Goal: Task Accomplishment & Management: Use online tool/utility

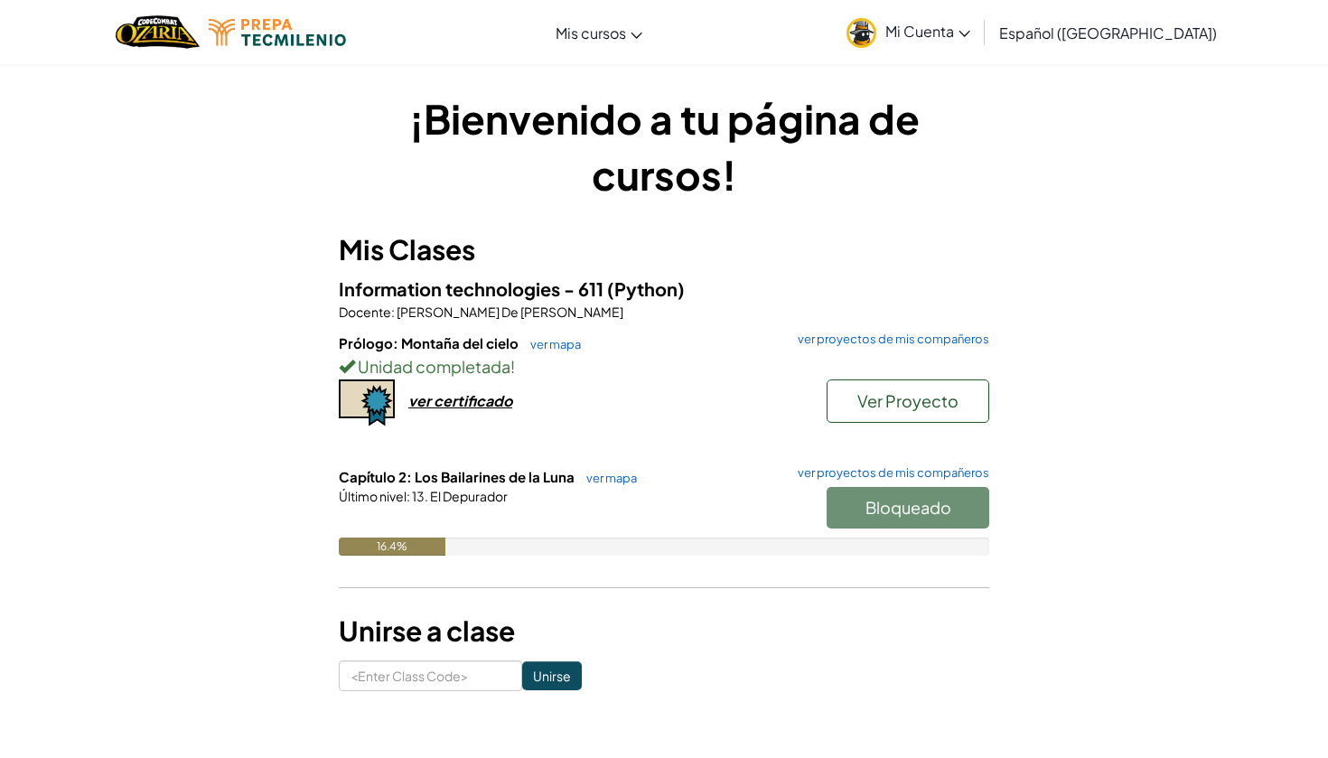
click at [945, 31] on span "Mi Cuenta" at bounding box center [927, 31] width 85 height 19
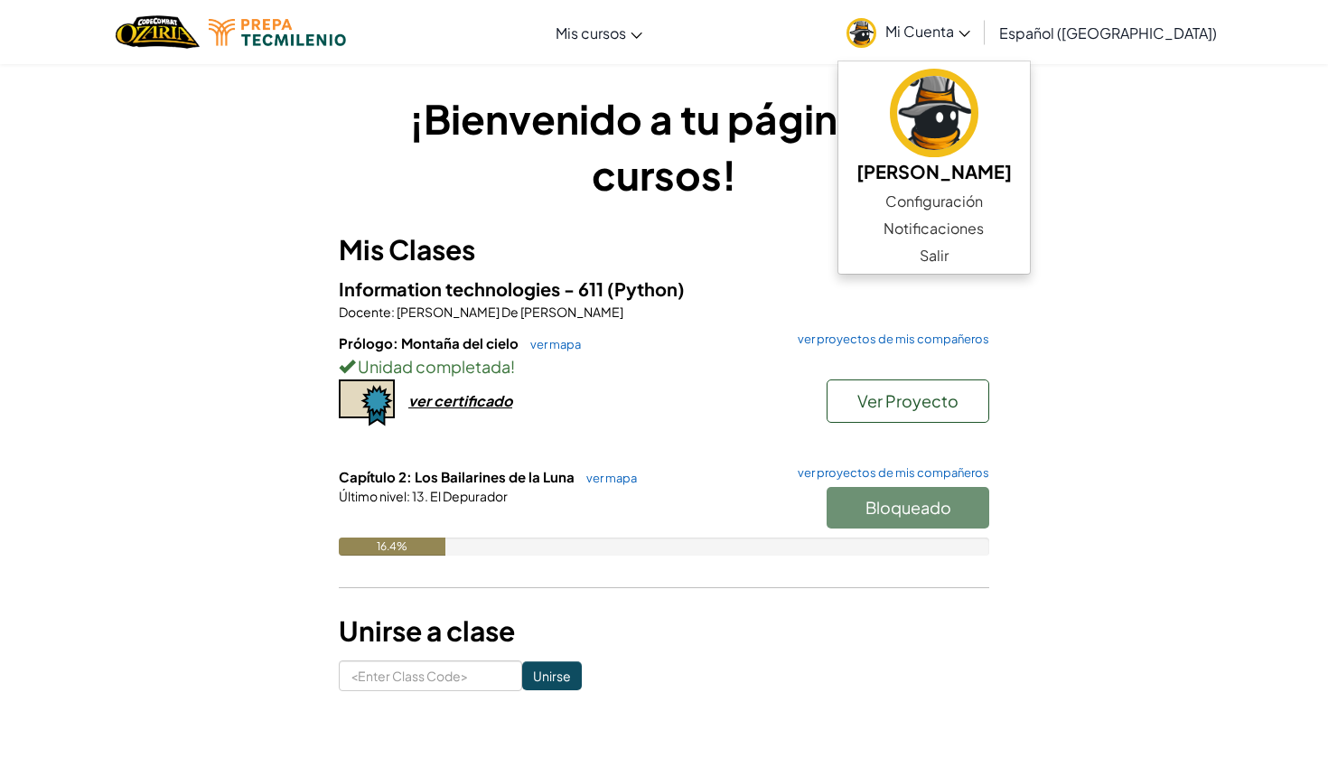
click at [944, 32] on span "Mi Cuenta" at bounding box center [927, 31] width 85 height 19
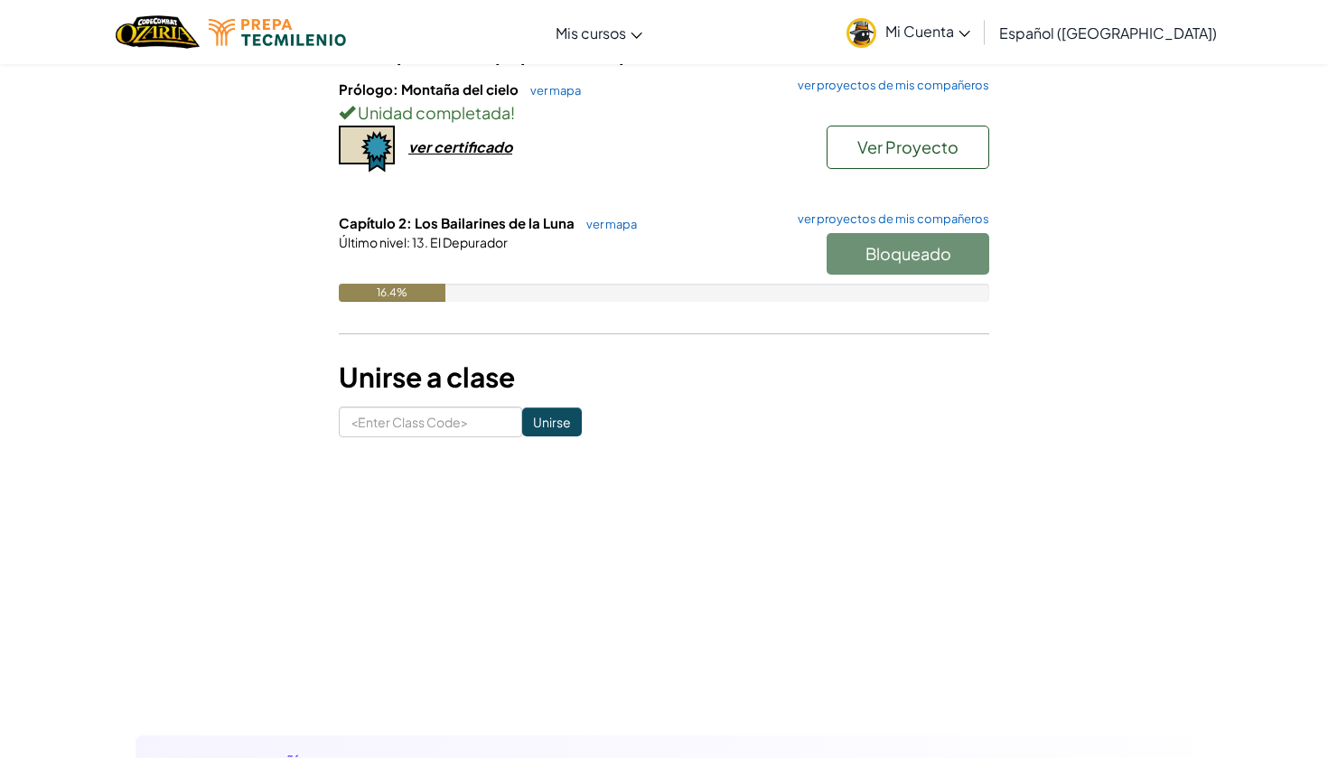
scroll to position [231, 0]
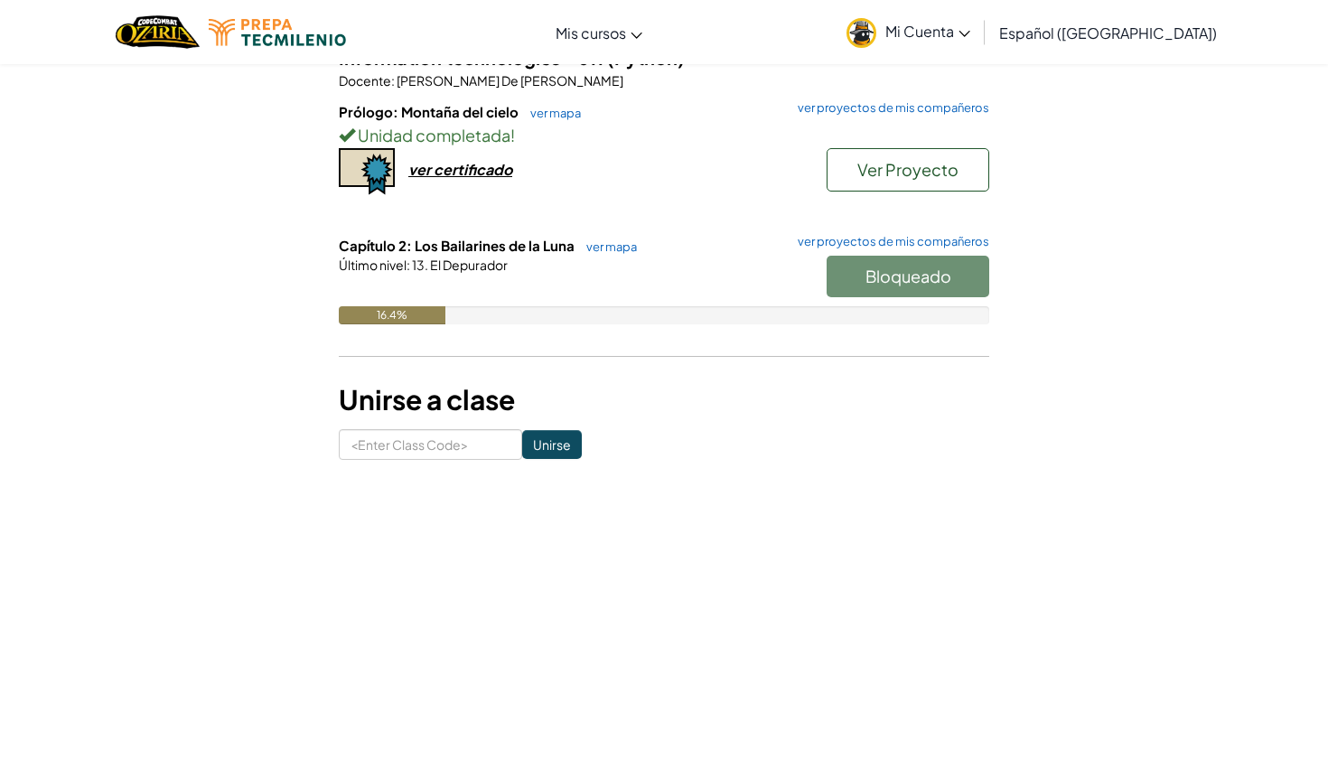
click at [918, 171] on span "Ver Proyecto" at bounding box center [907, 169] width 101 height 21
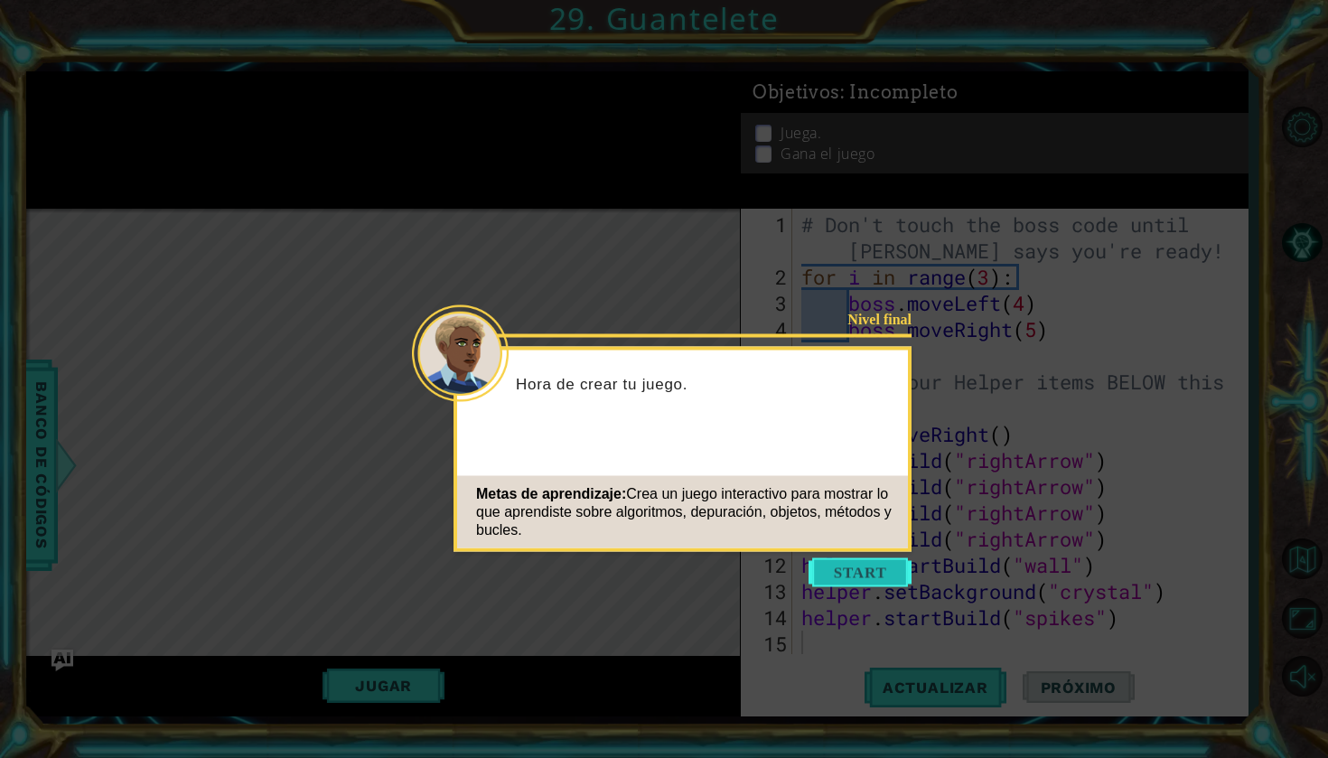
click at [888, 566] on button "Start" at bounding box center [860, 572] width 103 height 29
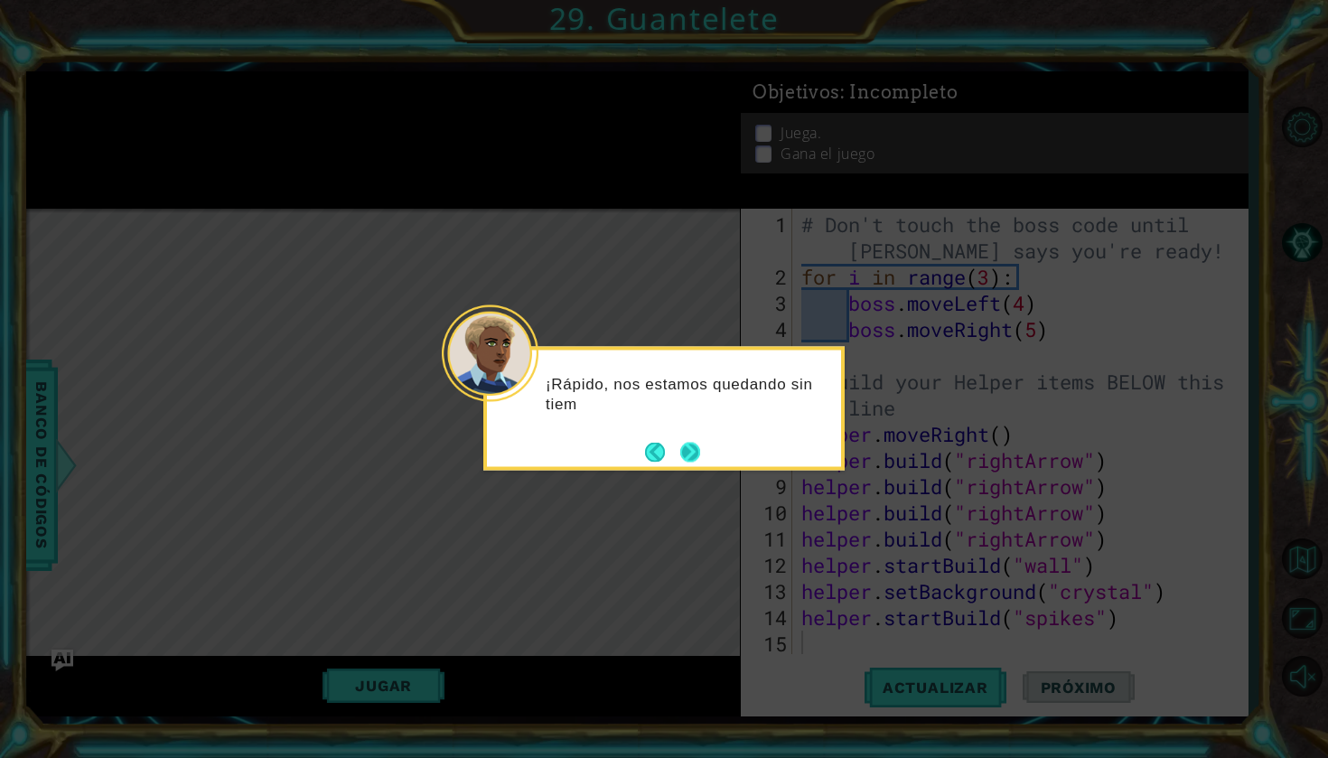
click at [702, 456] on button "Next" at bounding box center [690, 452] width 24 height 24
click at [705, 456] on div "E" at bounding box center [663, 409] width 361 height 124
click at [693, 455] on button "Next" at bounding box center [689, 451] width 33 height 33
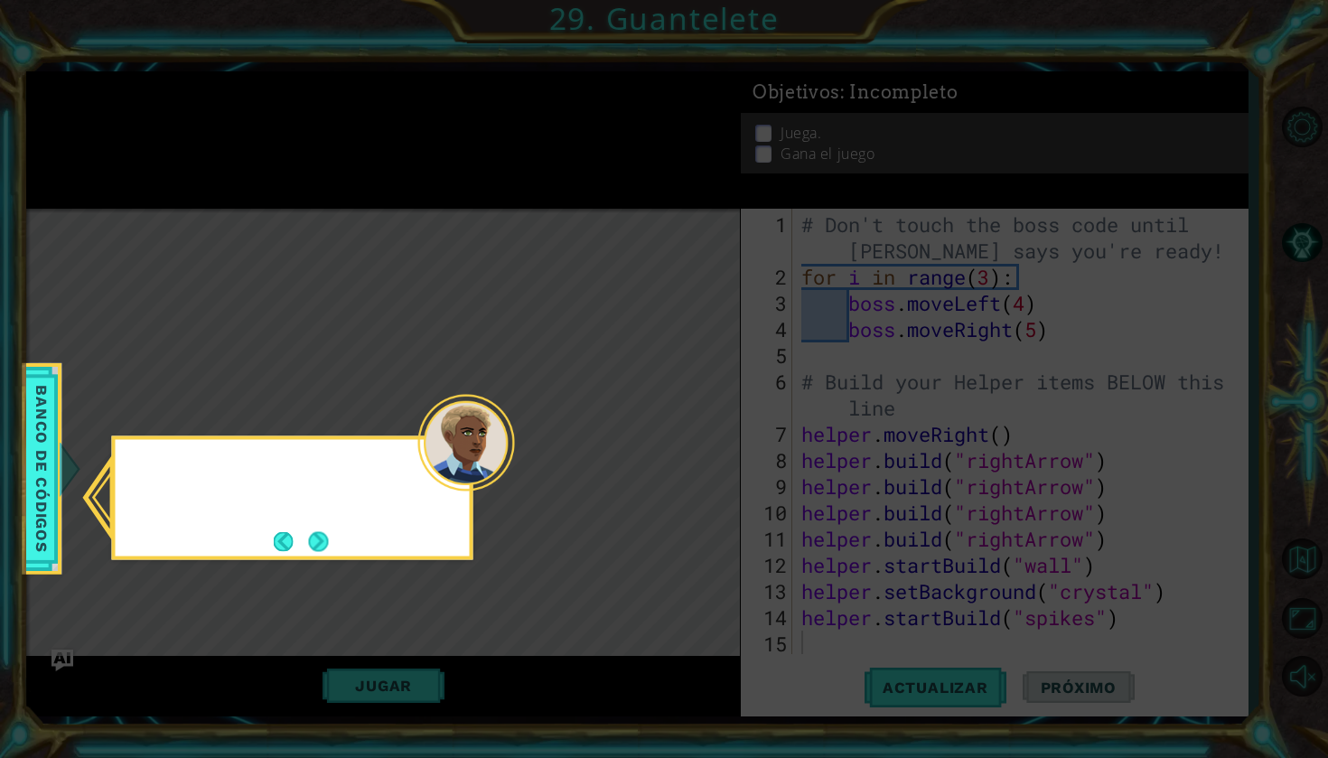
click at [693, 455] on icon at bounding box center [664, 379] width 1328 height 758
click at [323, 547] on button "Next" at bounding box center [318, 541] width 22 height 22
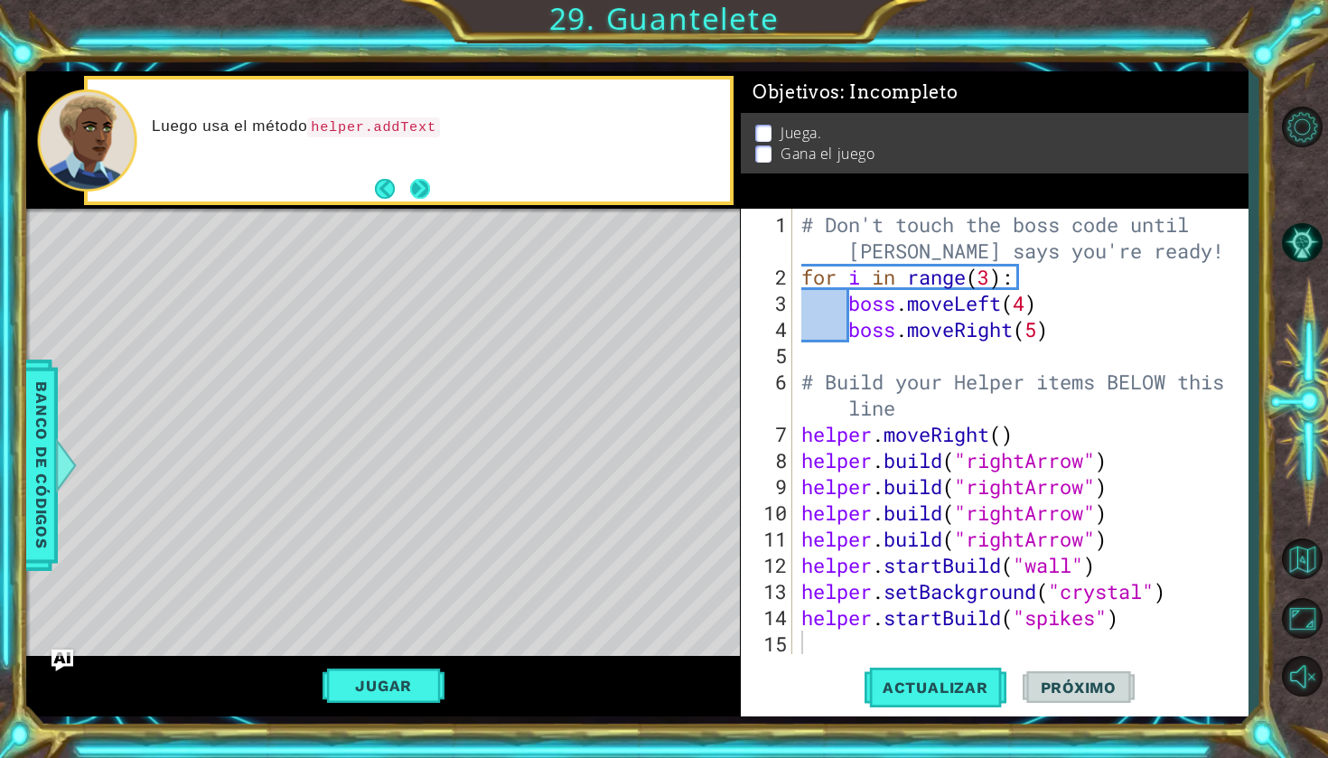
click at [416, 186] on button "Next" at bounding box center [419, 188] width 23 height 23
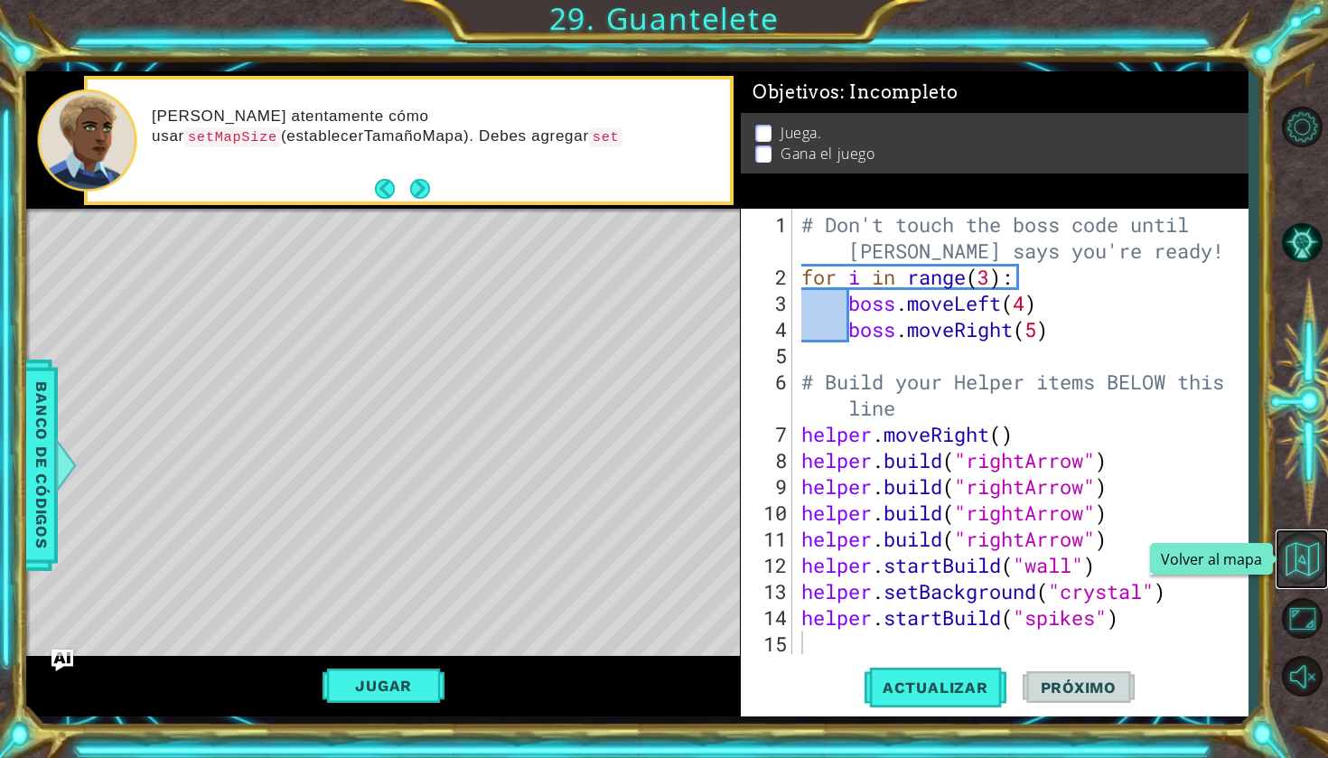
click at [1294, 558] on button "Volver al mapa" at bounding box center [1302, 558] width 52 height 52
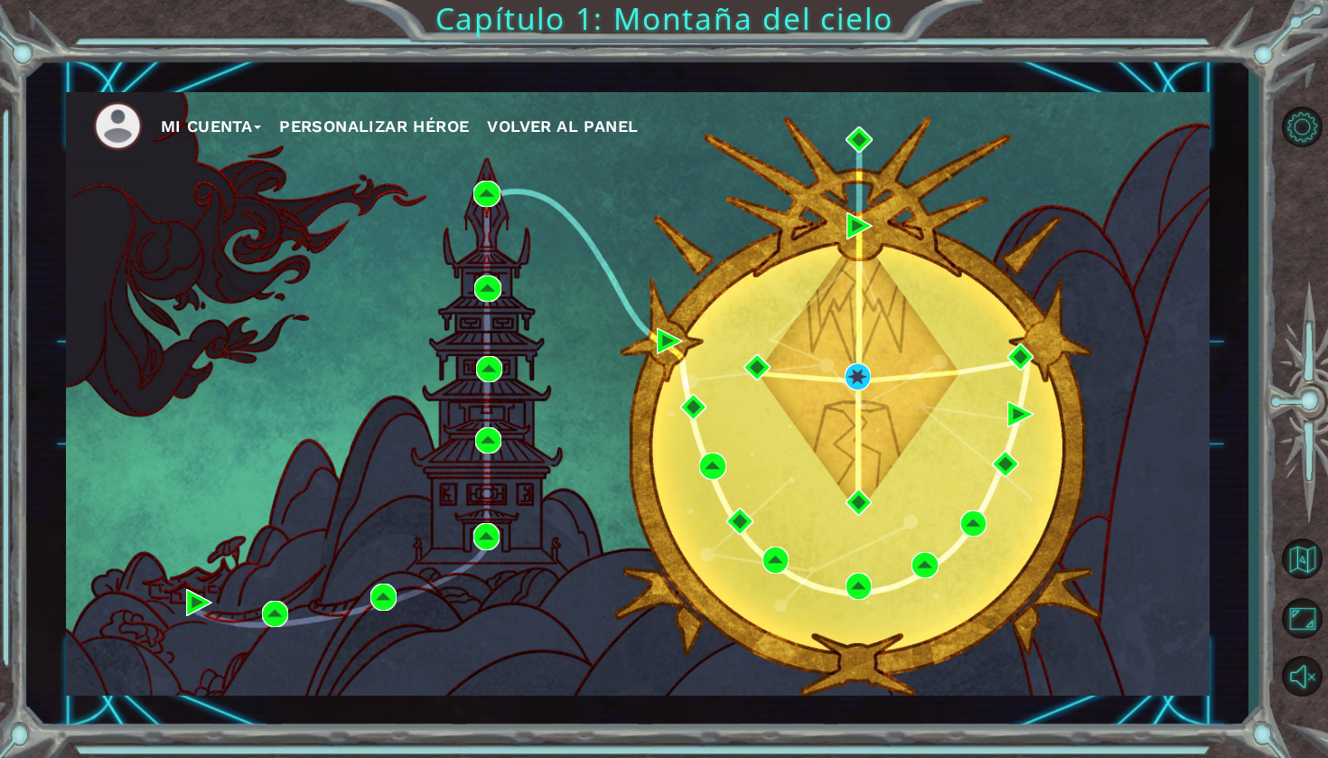
click at [519, 131] on span "Volver al panel" at bounding box center [562, 126] width 151 height 19
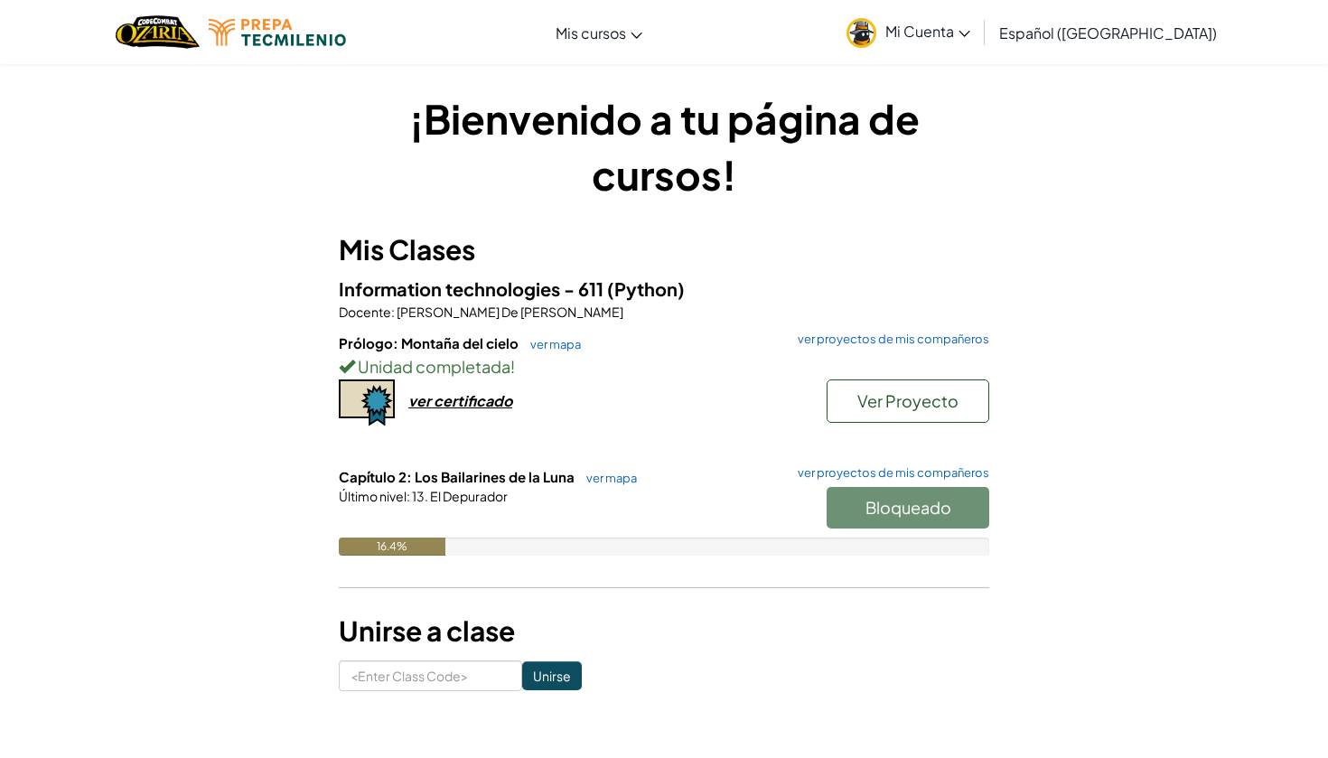
click at [914, 509] on div "Bloqueado" at bounding box center [899, 512] width 181 height 51
click at [856, 510] on div "Bloqueado" at bounding box center [899, 512] width 181 height 51
click at [622, 480] on link "ver mapa" at bounding box center [607, 478] width 60 height 14
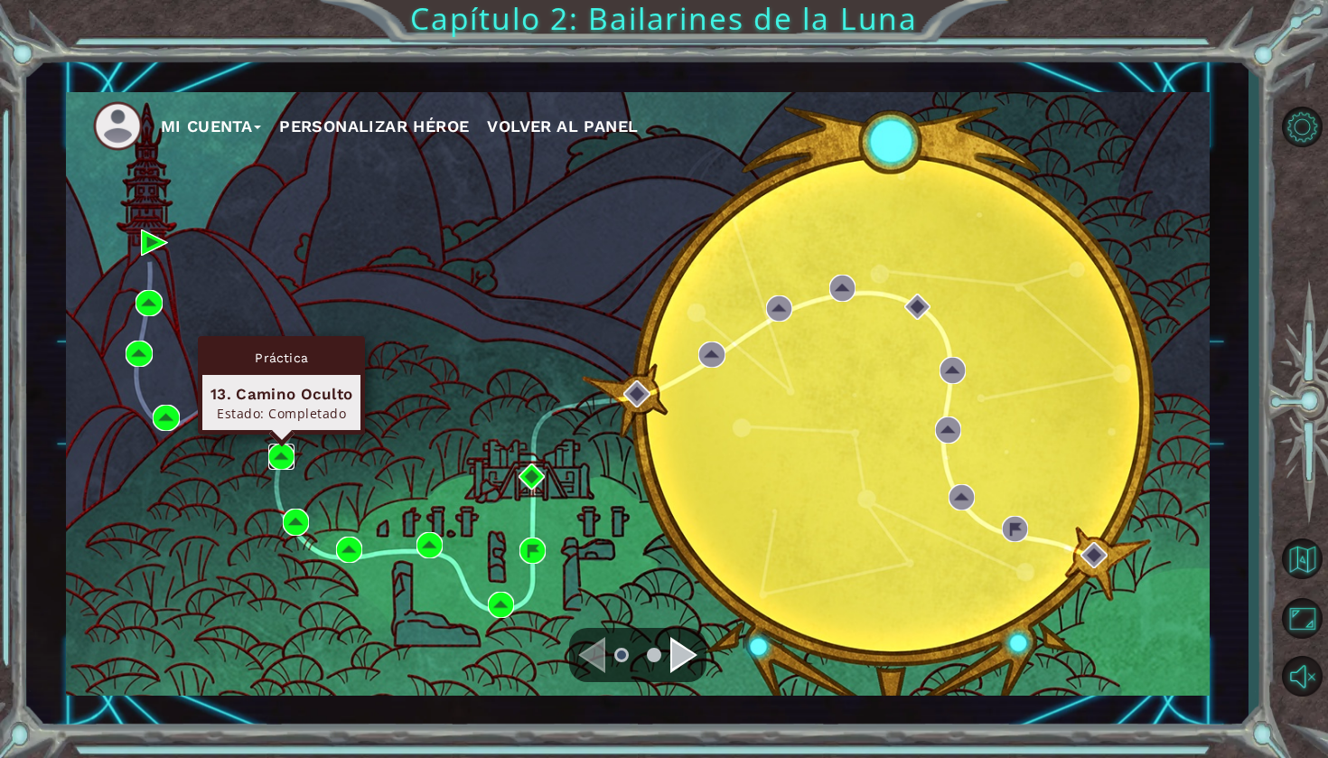
click at [282, 454] on img at bounding box center [281, 457] width 26 height 26
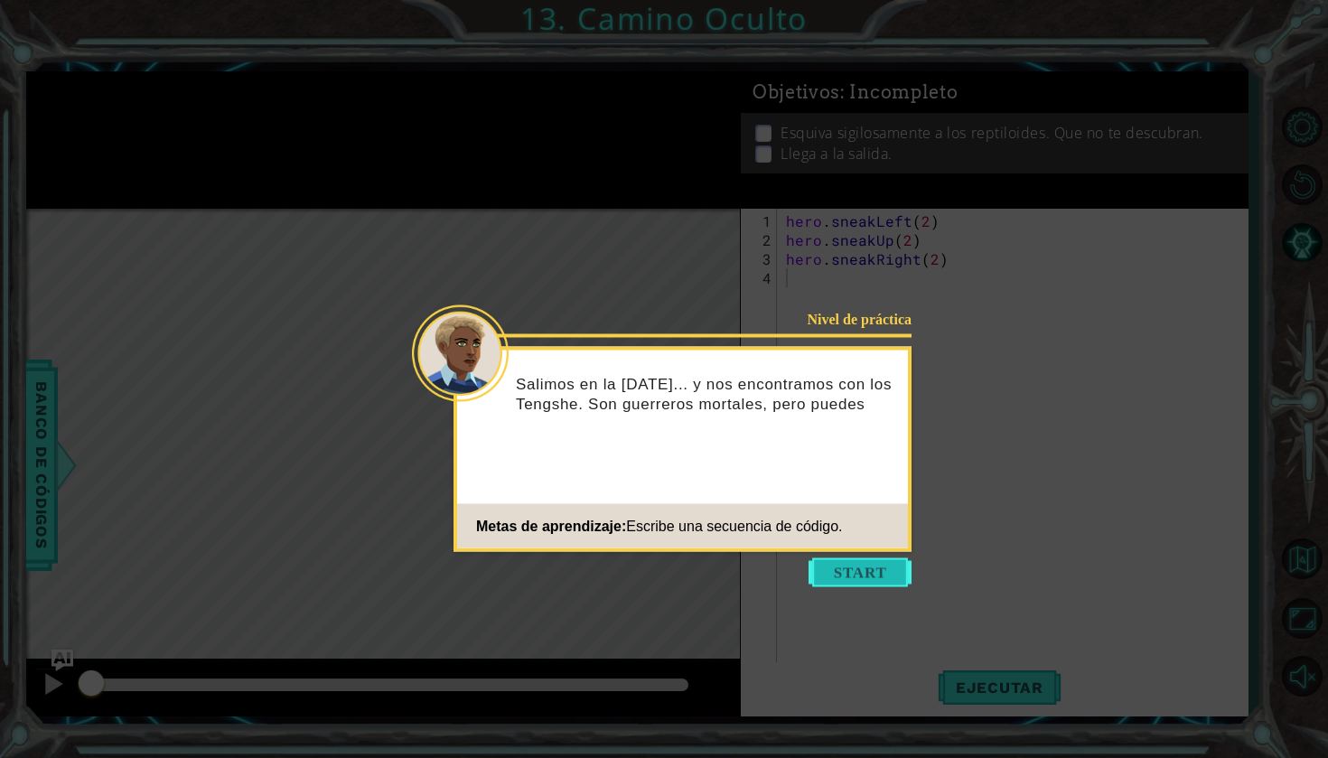
click at [872, 570] on button "Start" at bounding box center [860, 572] width 103 height 29
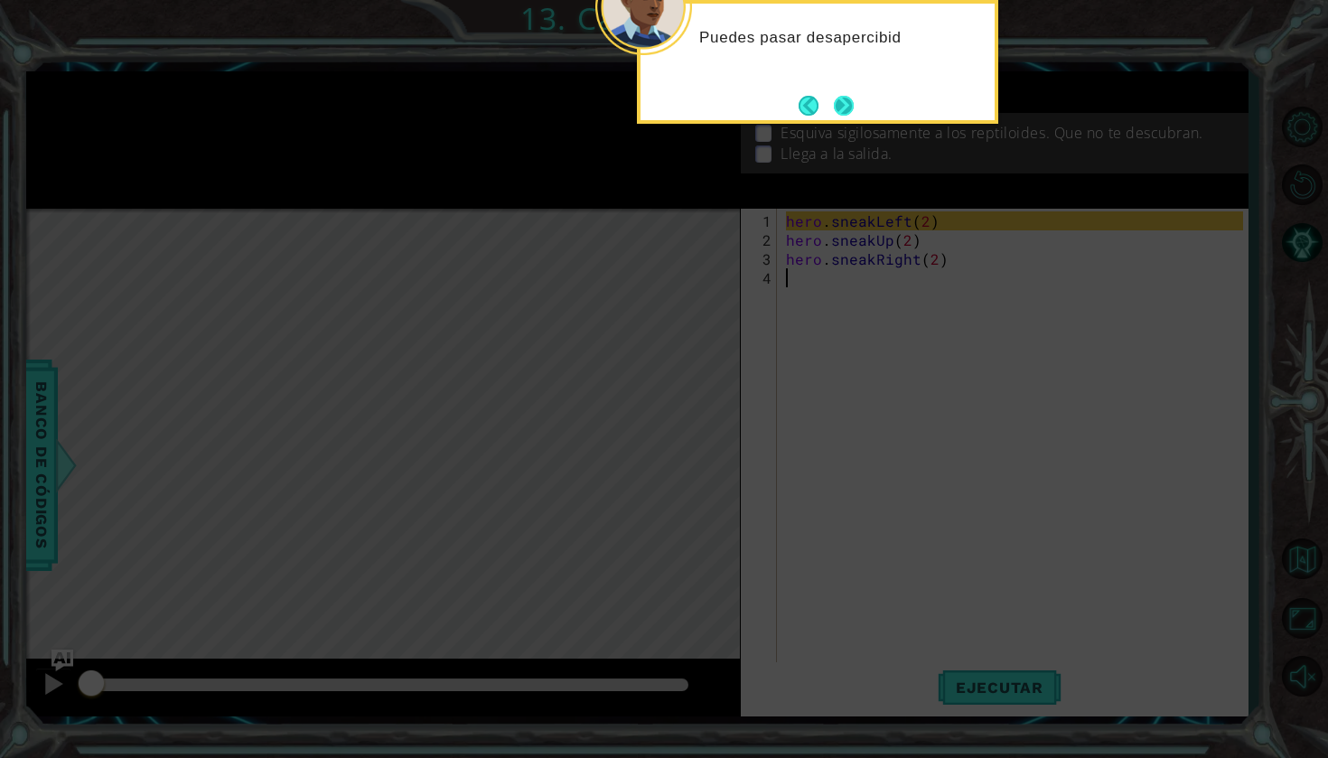
click at [847, 96] on button "Next" at bounding box center [844, 105] width 33 height 33
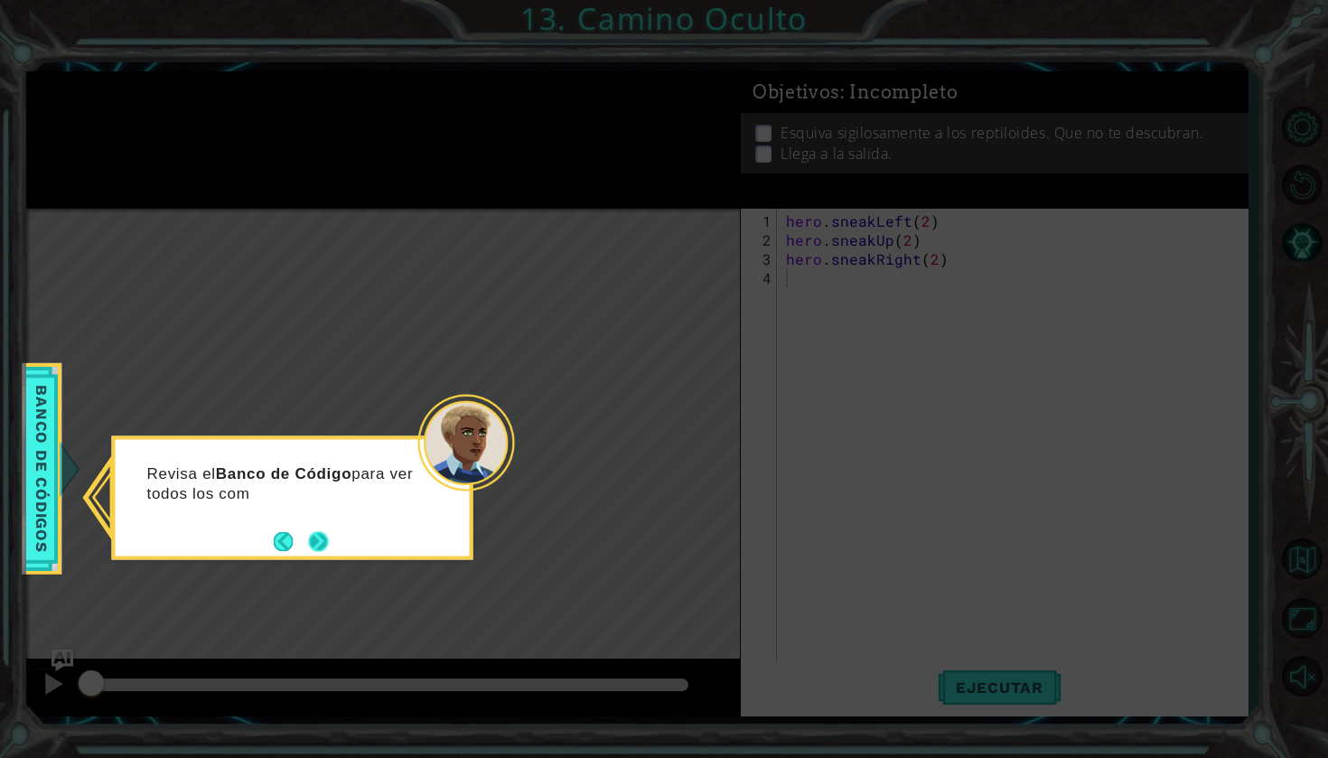
click at [329, 538] on button "Next" at bounding box center [318, 541] width 21 height 21
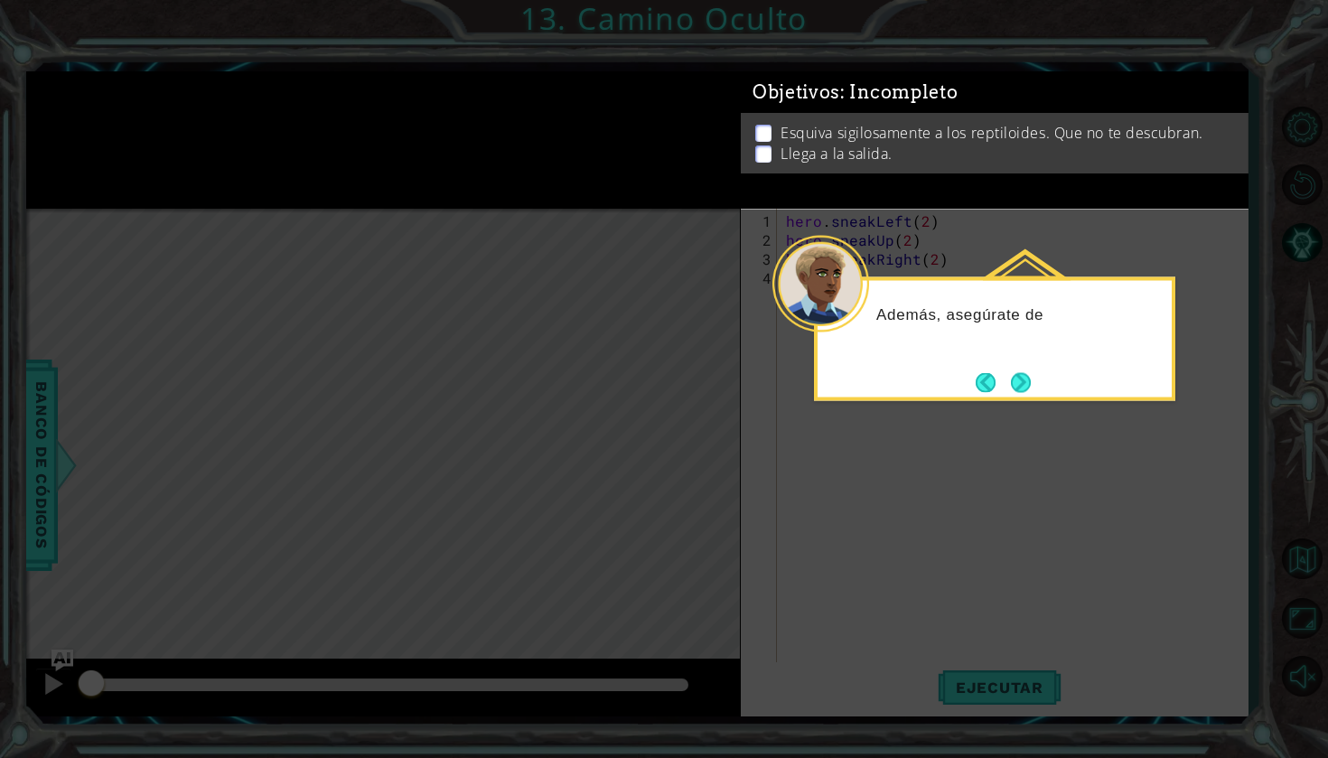
click at [1039, 393] on div "Además, asegúrate de" at bounding box center [994, 339] width 361 height 124
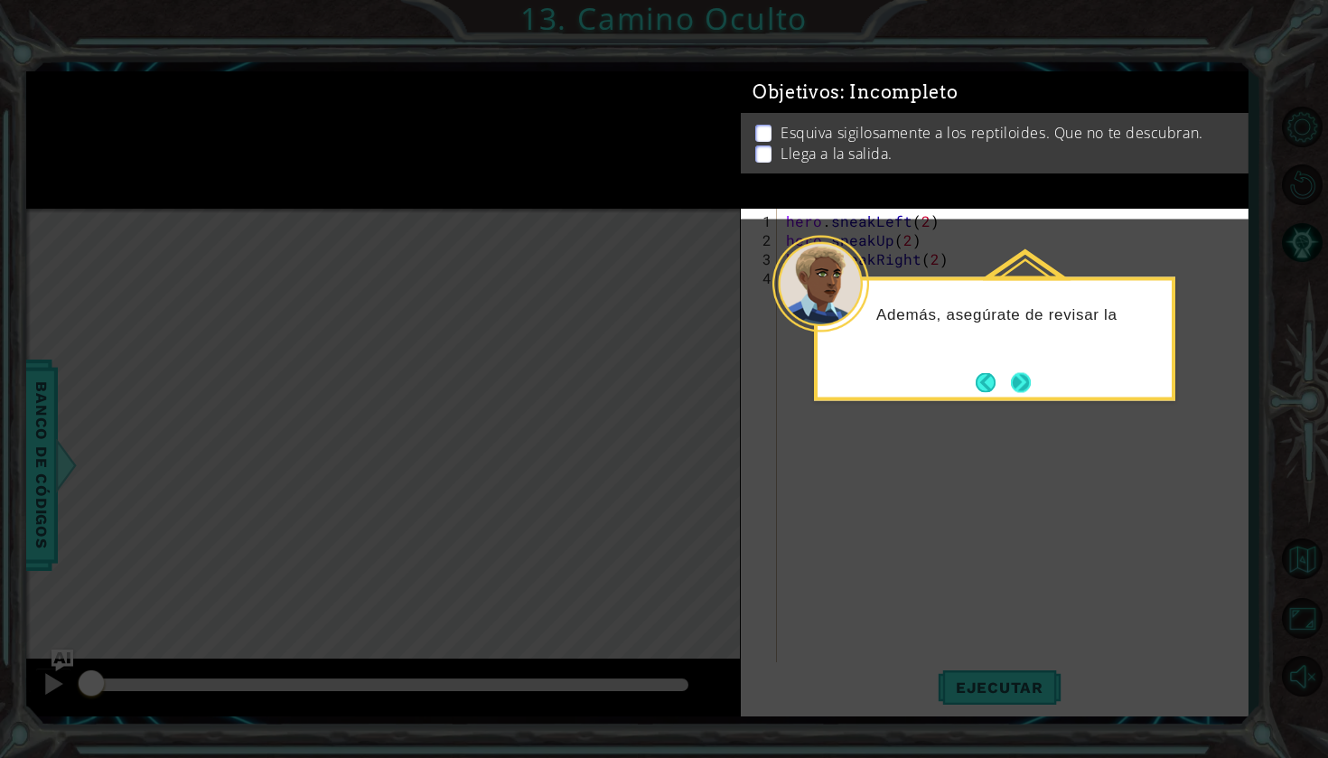
click at [1031, 389] on button "Next" at bounding box center [1021, 382] width 20 height 20
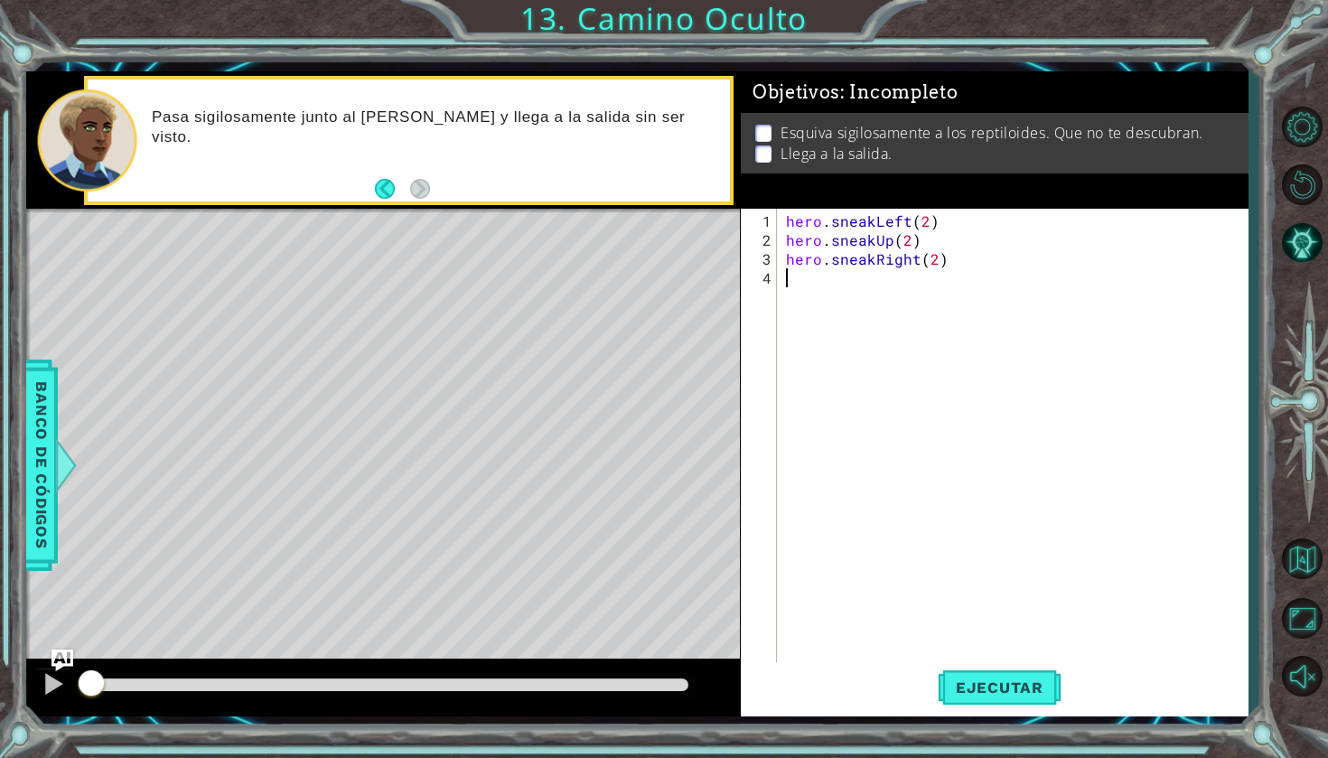
drag, startPoint x: 1092, startPoint y: 236, endPoint x: 1203, endPoint y: 24, distance: 238.8
click at [1092, 235] on div "hero . sneakLeft ( 2 ) hero . sneakUp ( 2 ) hero . sneakRight ( 2 )" at bounding box center [1017, 457] width 470 height 493
type textarea "hero.sneakUp(2)"
